Goal: Task Accomplishment & Management: Use online tool/utility

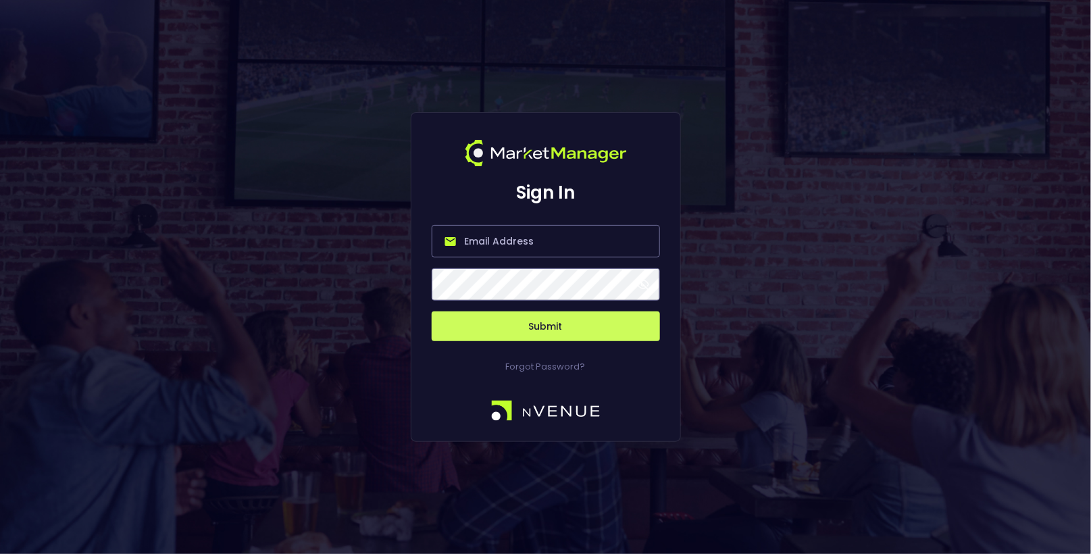
type input "[EMAIL_ADDRESS][DOMAIN_NAME]"
click at [569, 323] on button "Submit" at bounding box center [546, 326] width 228 height 30
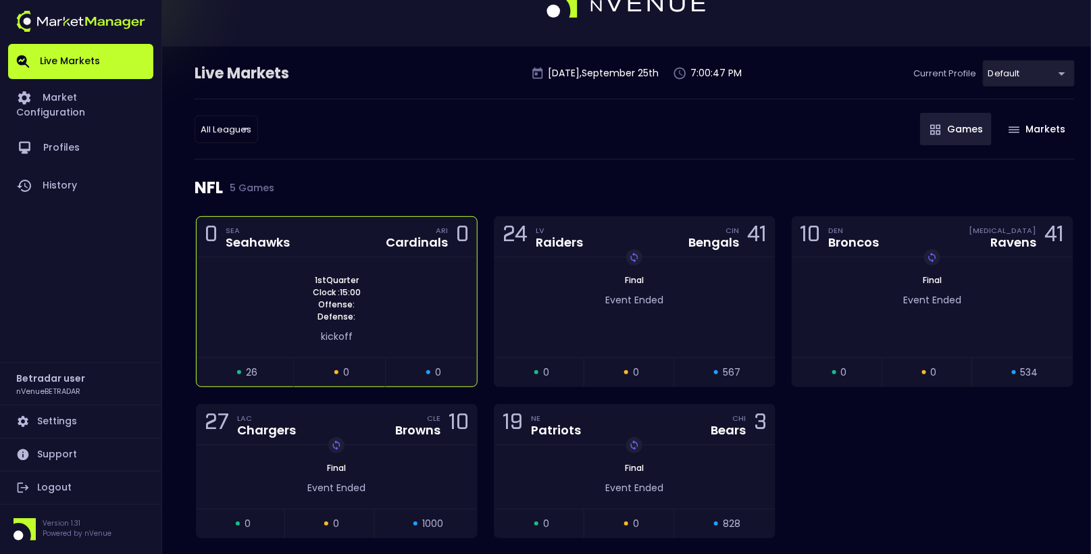
scroll to position [42, 0]
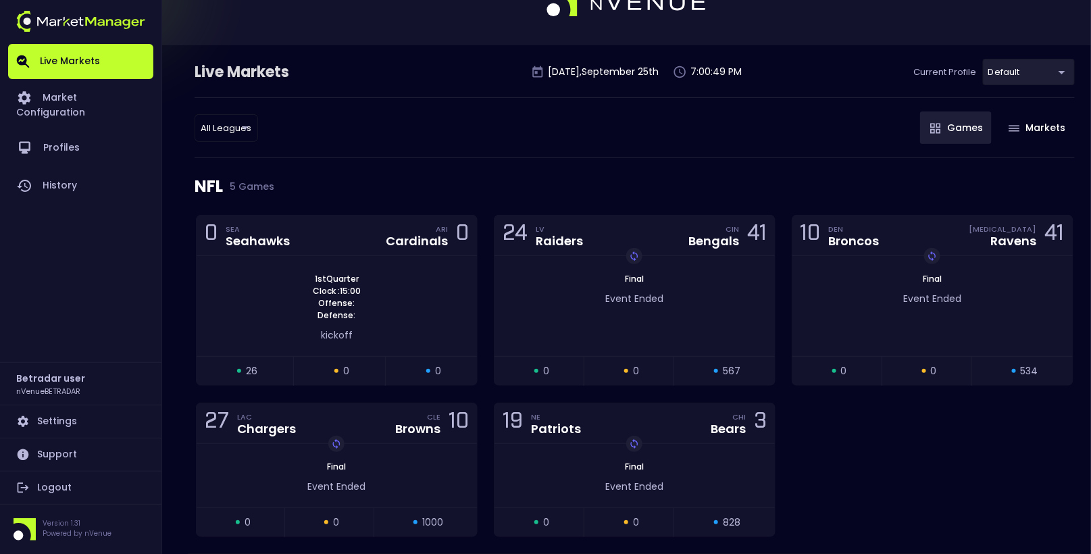
click at [70, 484] on link "Logout" at bounding box center [80, 487] width 145 height 32
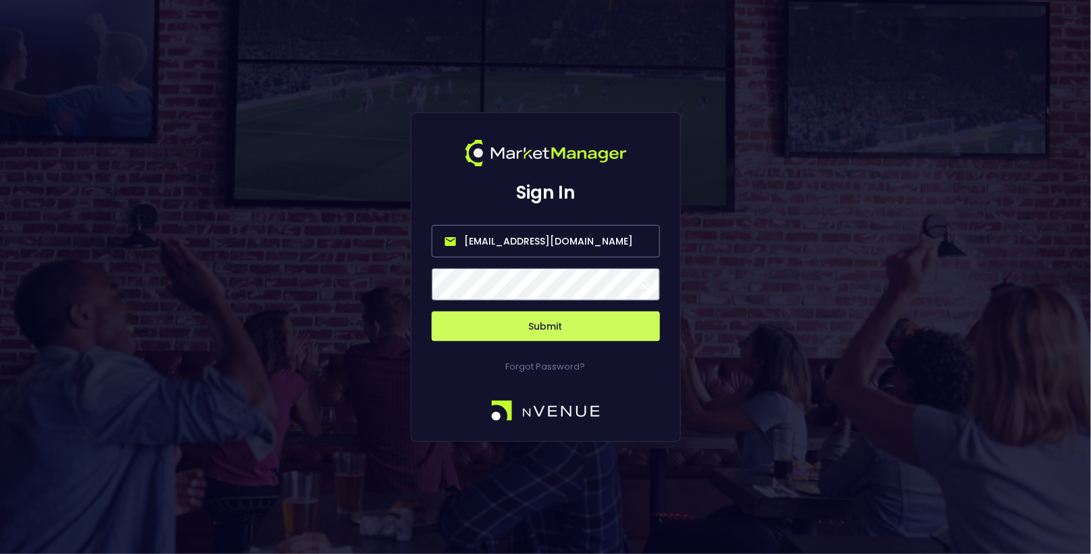
click at [555, 246] on input "[EMAIL_ADDRESS][DOMAIN_NAME]" at bounding box center [546, 241] width 228 height 32
type input "[EMAIL_ADDRESS][DOMAIN_NAME]"
click at [547, 331] on button "Submit" at bounding box center [546, 326] width 228 height 30
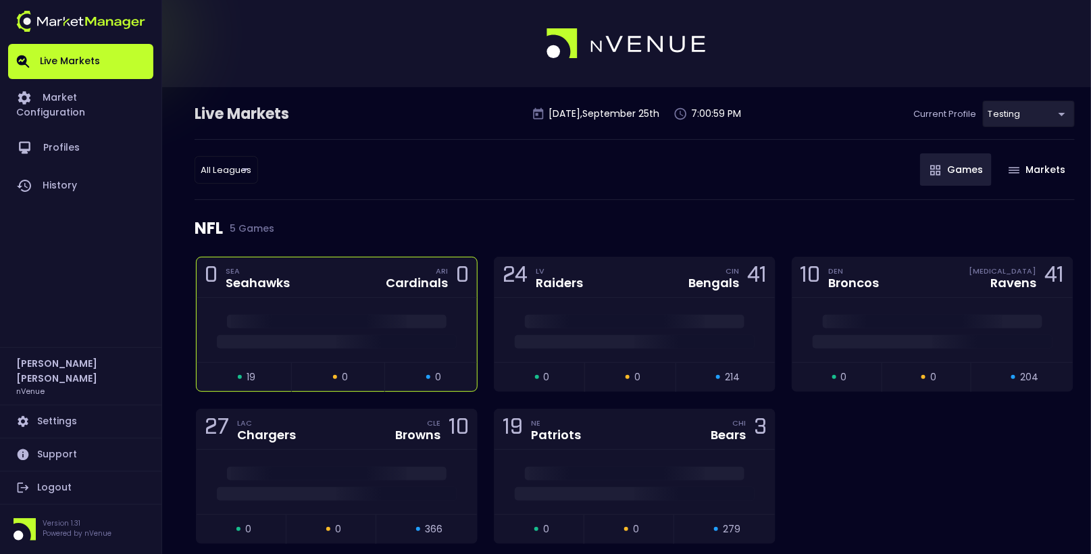
click at [332, 276] on div "0 SEA Seahawks ARI Cardinals 0" at bounding box center [337, 277] width 280 height 41
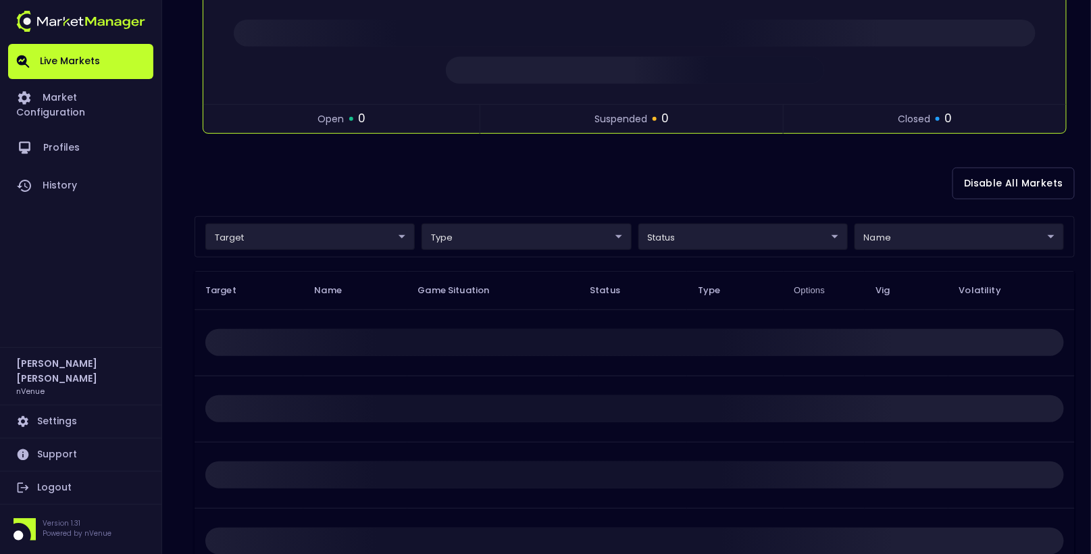
scroll to position [272, 0]
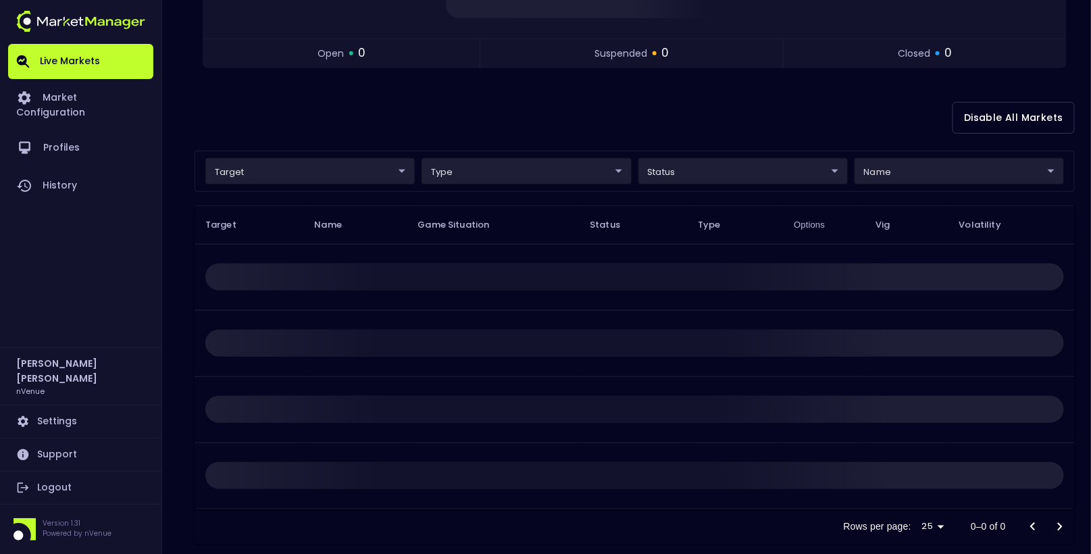
click at [923, 171] on body "Live Markets Market Configuration Profiles History [PERSON_NAME] nVenue Setting…" at bounding box center [545, 152] width 1091 height 849
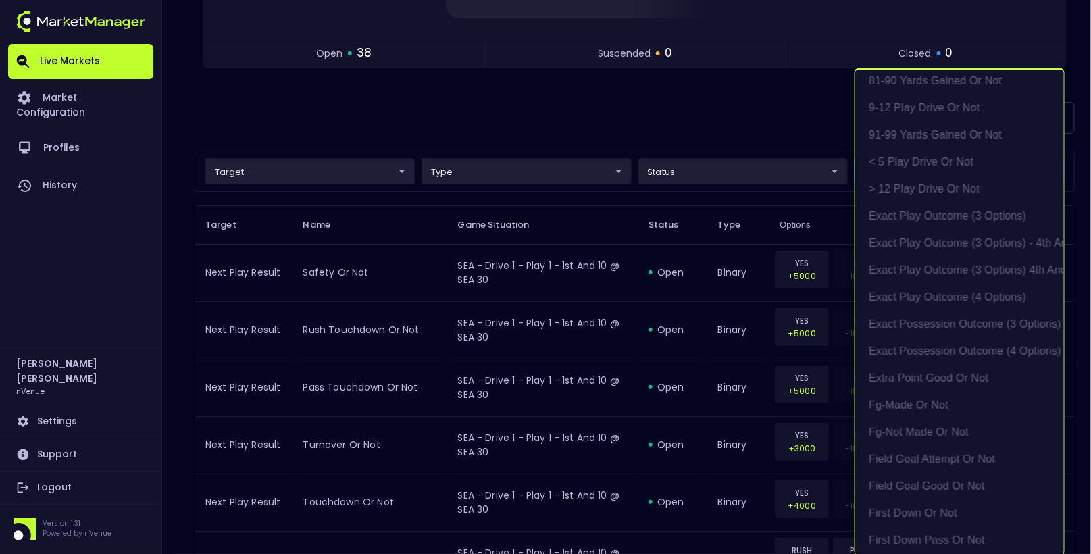
scroll to position [346, 0]
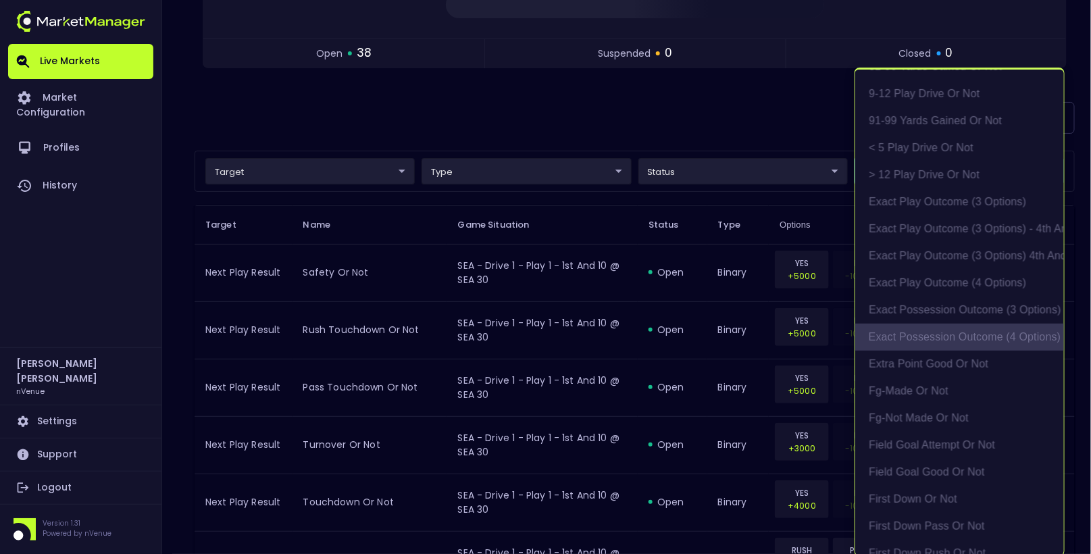
click at [953, 342] on li "exact possession outcome (4 options)" at bounding box center [959, 337] width 209 height 27
type input "Possession Result"
type input "group"
type input "exact possession outcome (4 options)"
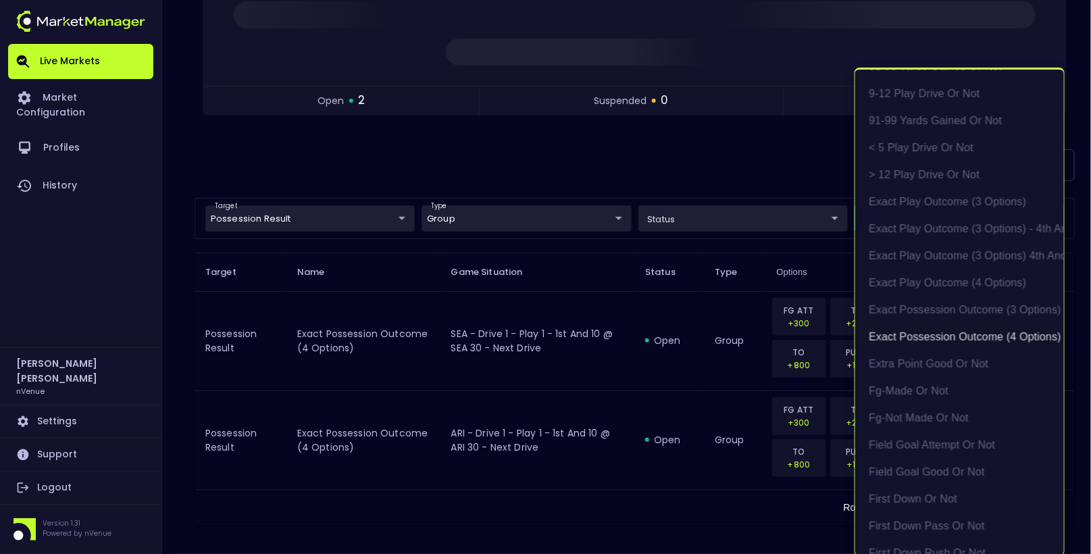
scroll to position [2, 0]
click at [714, 192] on div at bounding box center [545, 277] width 1091 height 554
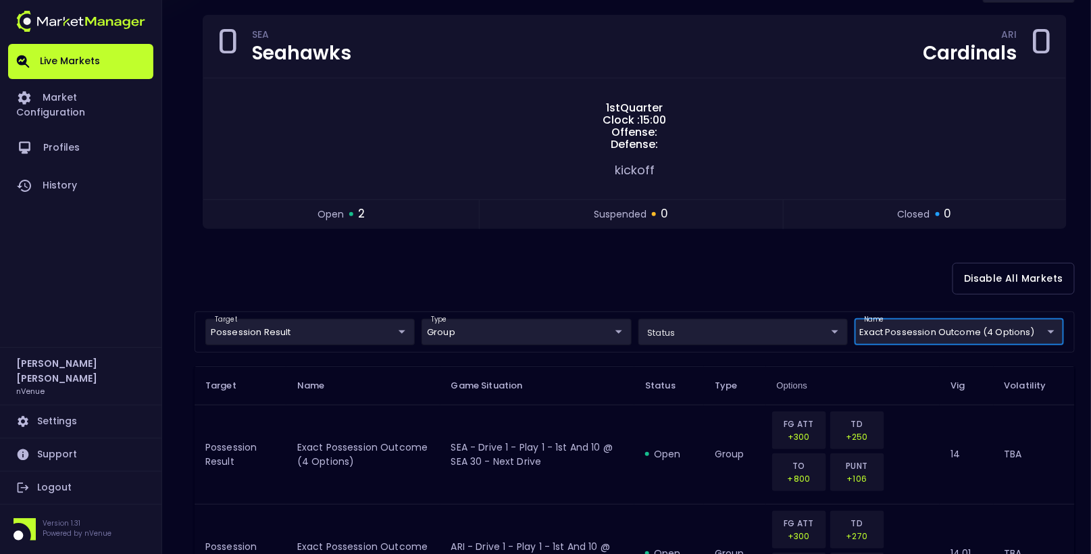
scroll to position [78, 0]
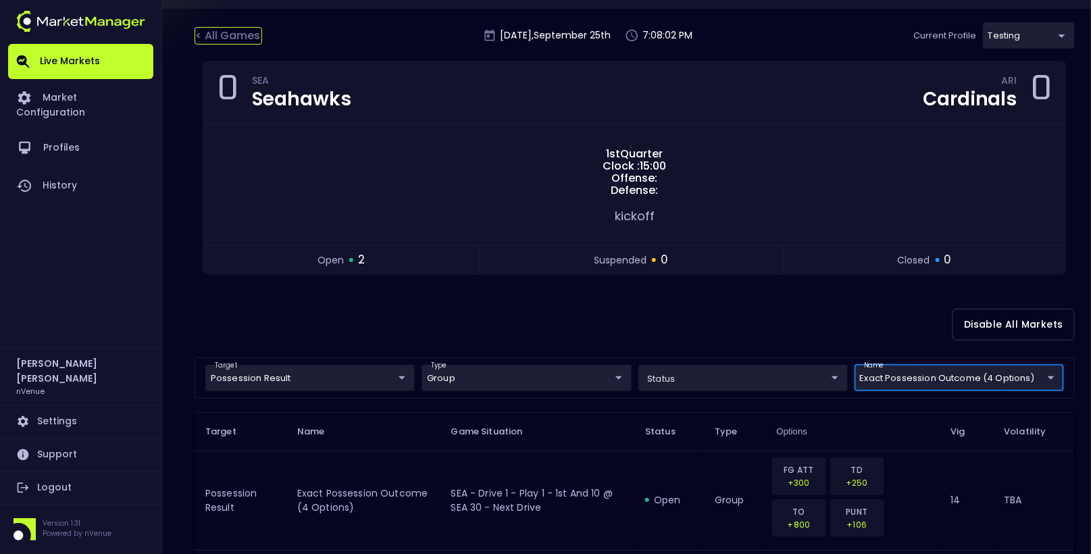
click at [211, 36] on div "< All Games" at bounding box center [229, 36] width 68 height 18
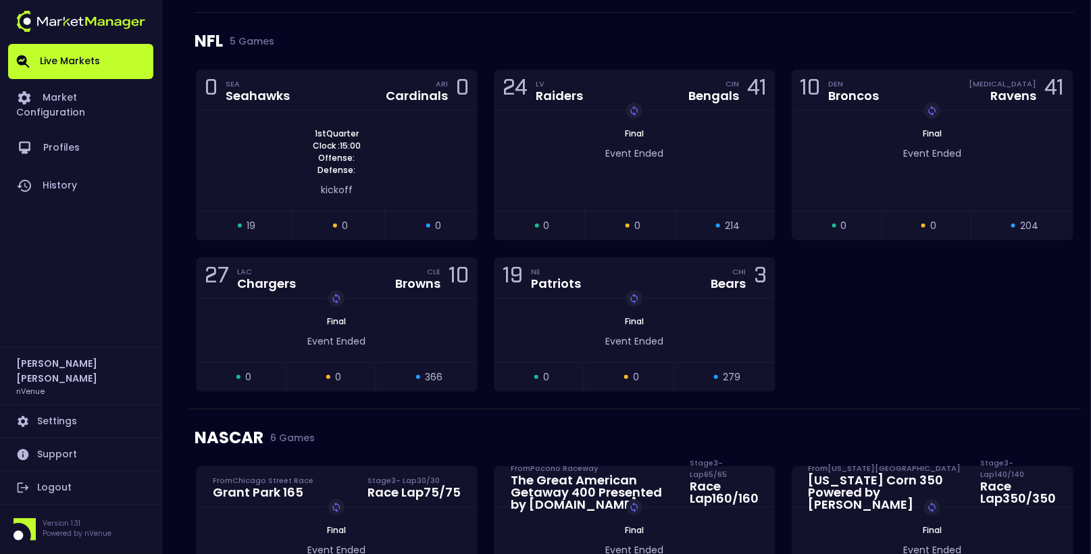
scroll to position [0, 0]
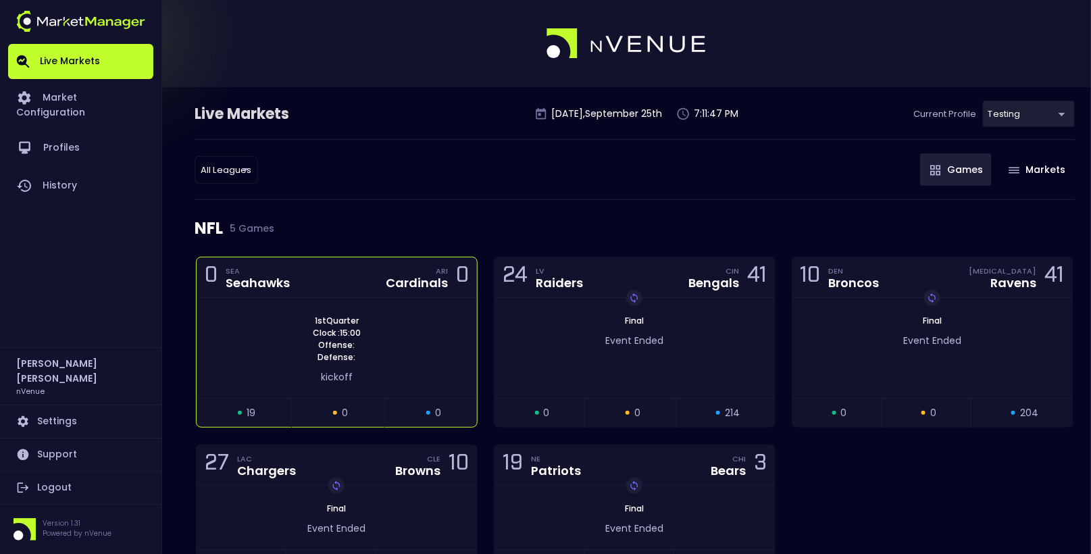
click at [287, 293] on div "0 SEA Seahawks ARI Cardinals 0" at bounding box center [337, 277] width 280 height 41
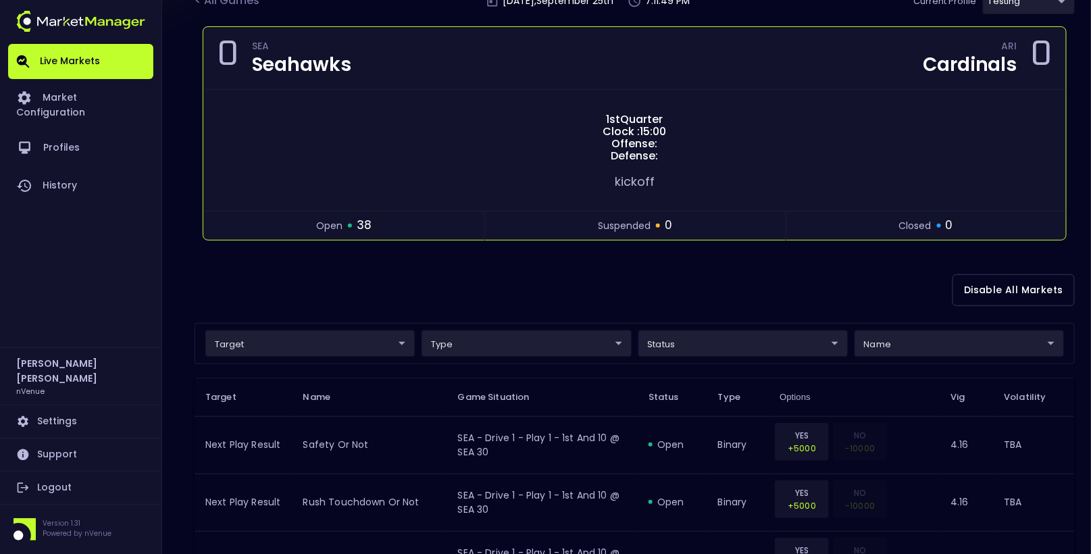
scroll to position [120, 0]
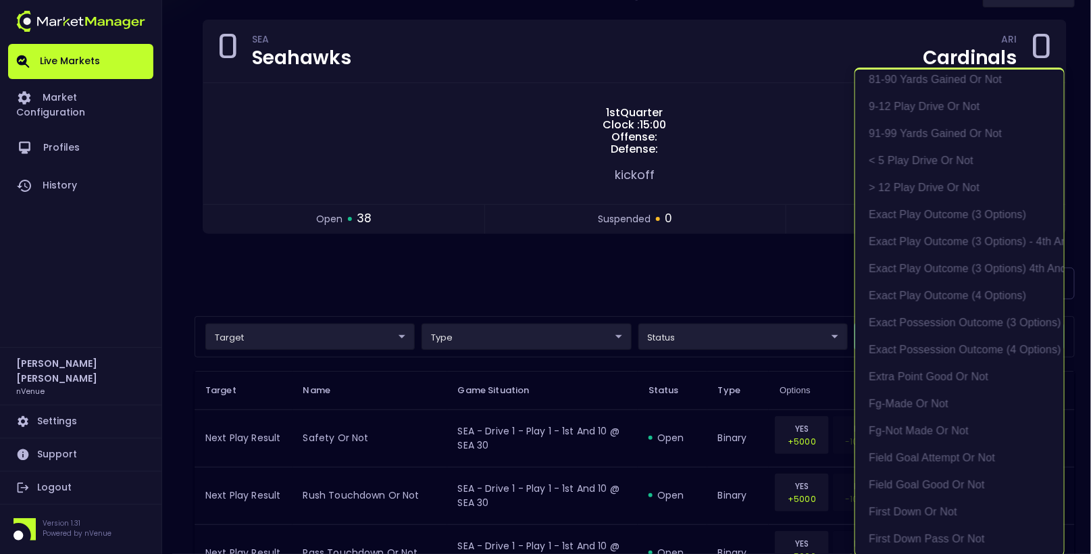
scroll to position [343, 0]
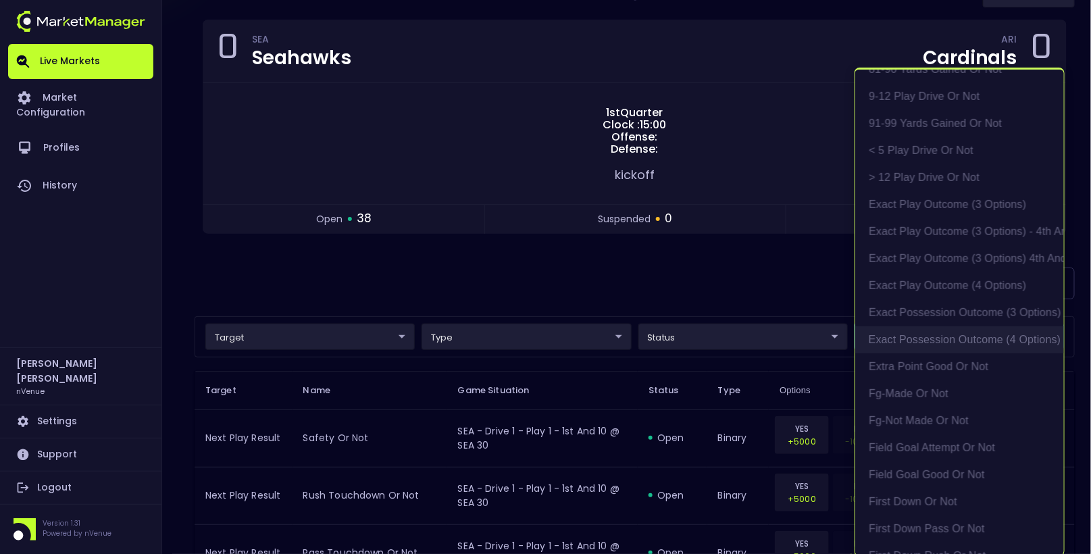
click at [910, 336] on li "exact possession outcome (4 options)" at bounding box center [959, 339] width 209 height 27
type input "Possession Result"
type input "group"
type input "exact possession outcome (4 options)"
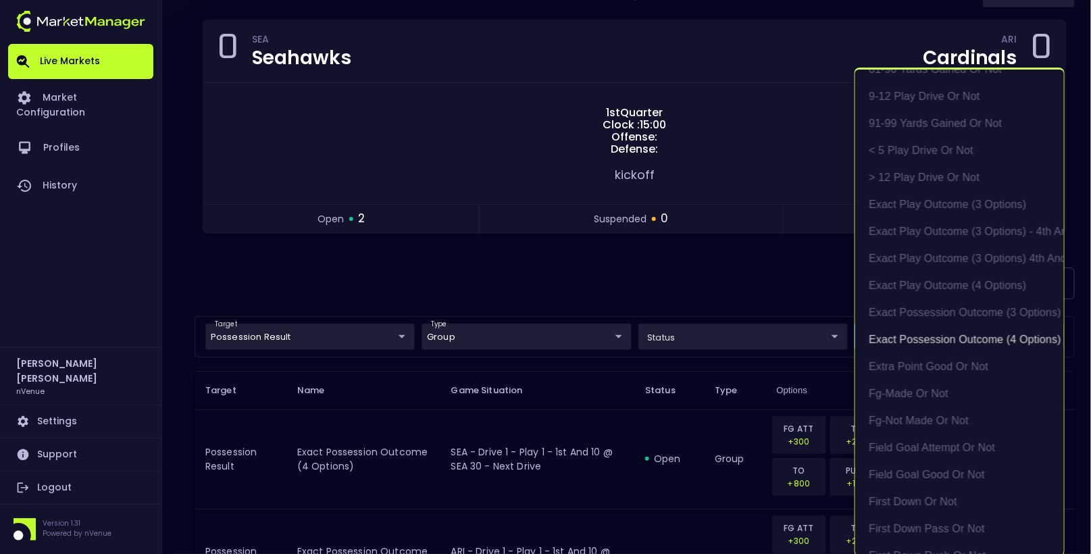
click at [741, 300] on div at bounding box center [545, 277] width 1091 height 554
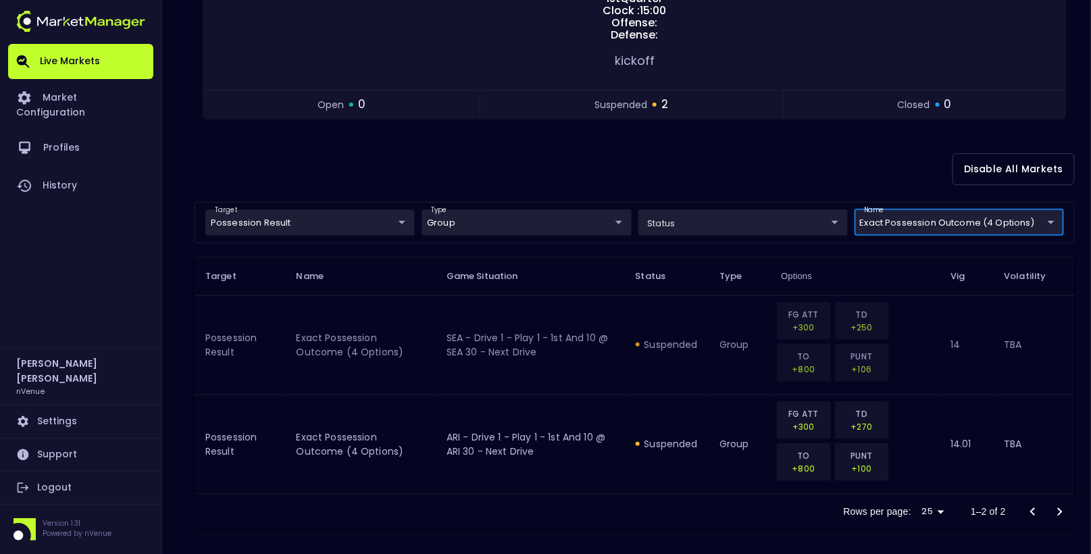
scroll to position [219, 0]
